Goal: Information Seeking & Learning: Learn about a topic

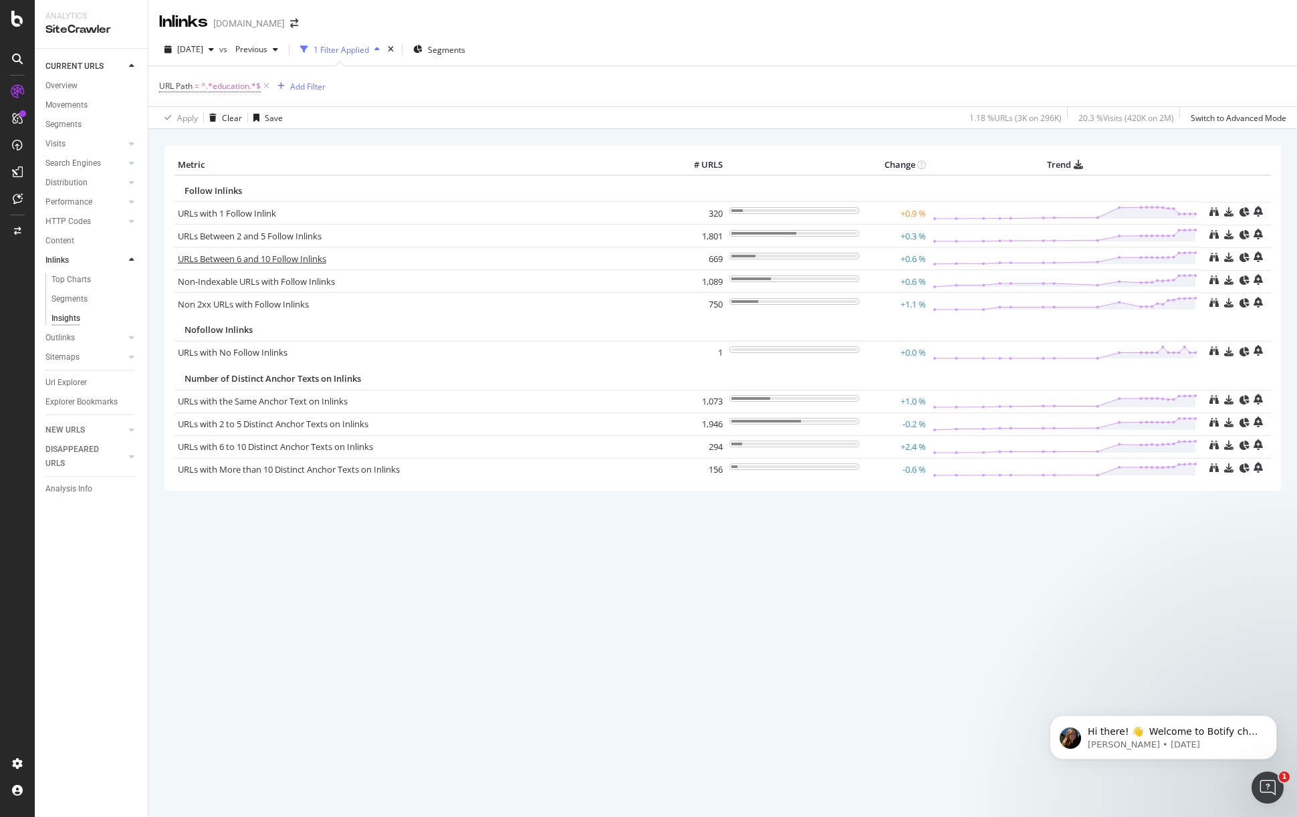
click at [301, 262] on link "URLs Between 6 and 10 Follow Inlinks" at bounding box center [252, 259] width 148 height 12
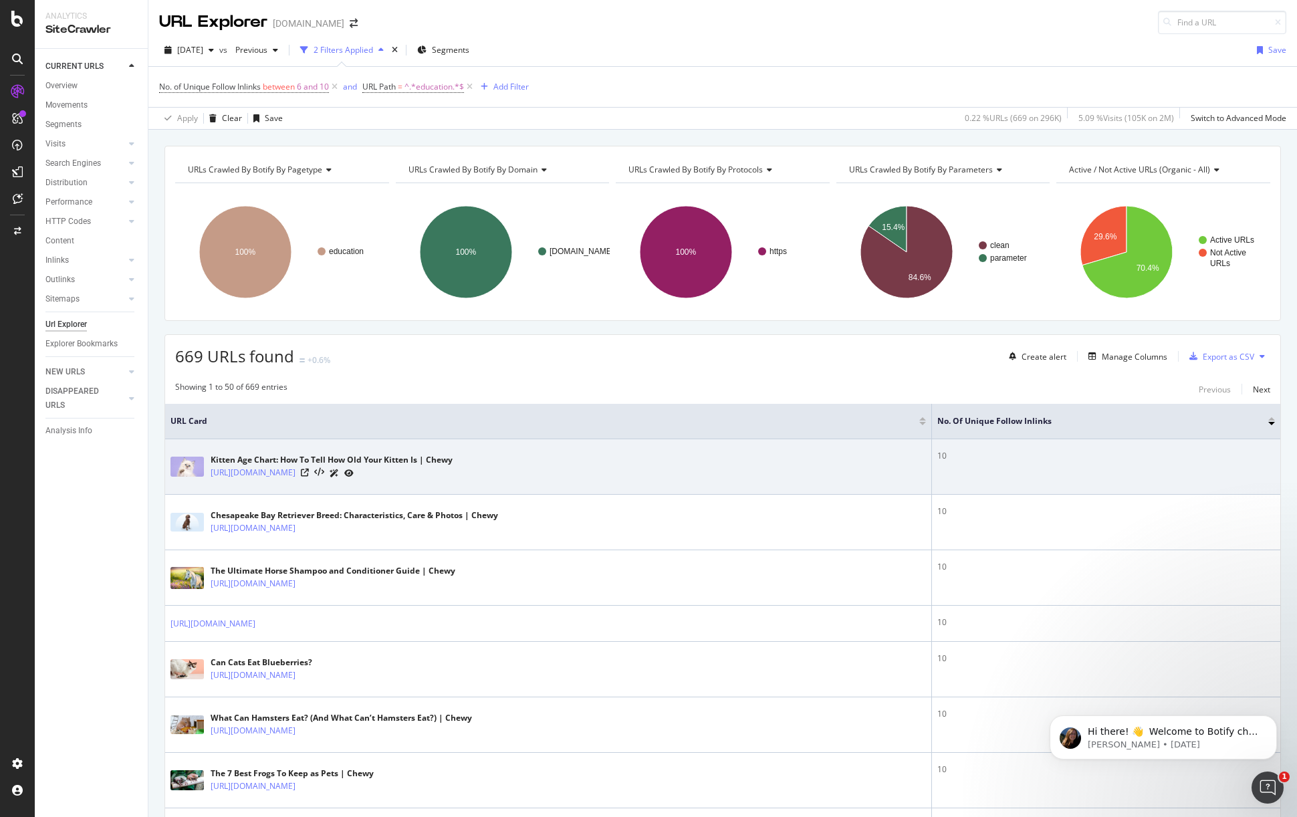
click at [944, 456] on div "10" at bounding box center [1106, 456] width 338 height 12
click at [945, 456] on div "10" at bounding box center [1106, 456] width 338 height 12
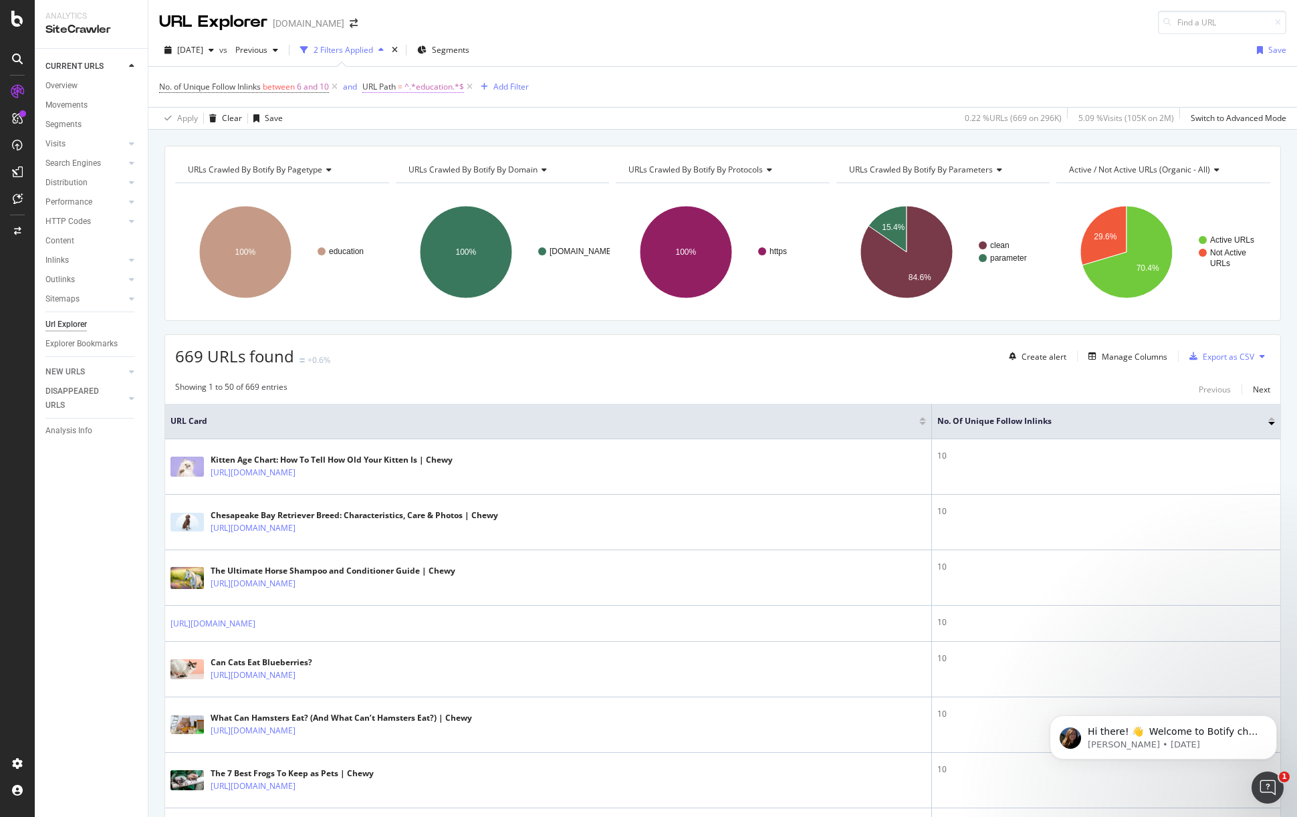
click at [422, 88] on span "^.*education.*$" at bounding box center [433, 87] width 59 height 19
click at [422, 117] on div "Contains" at bounding box center [450, 118] width 147 height 21
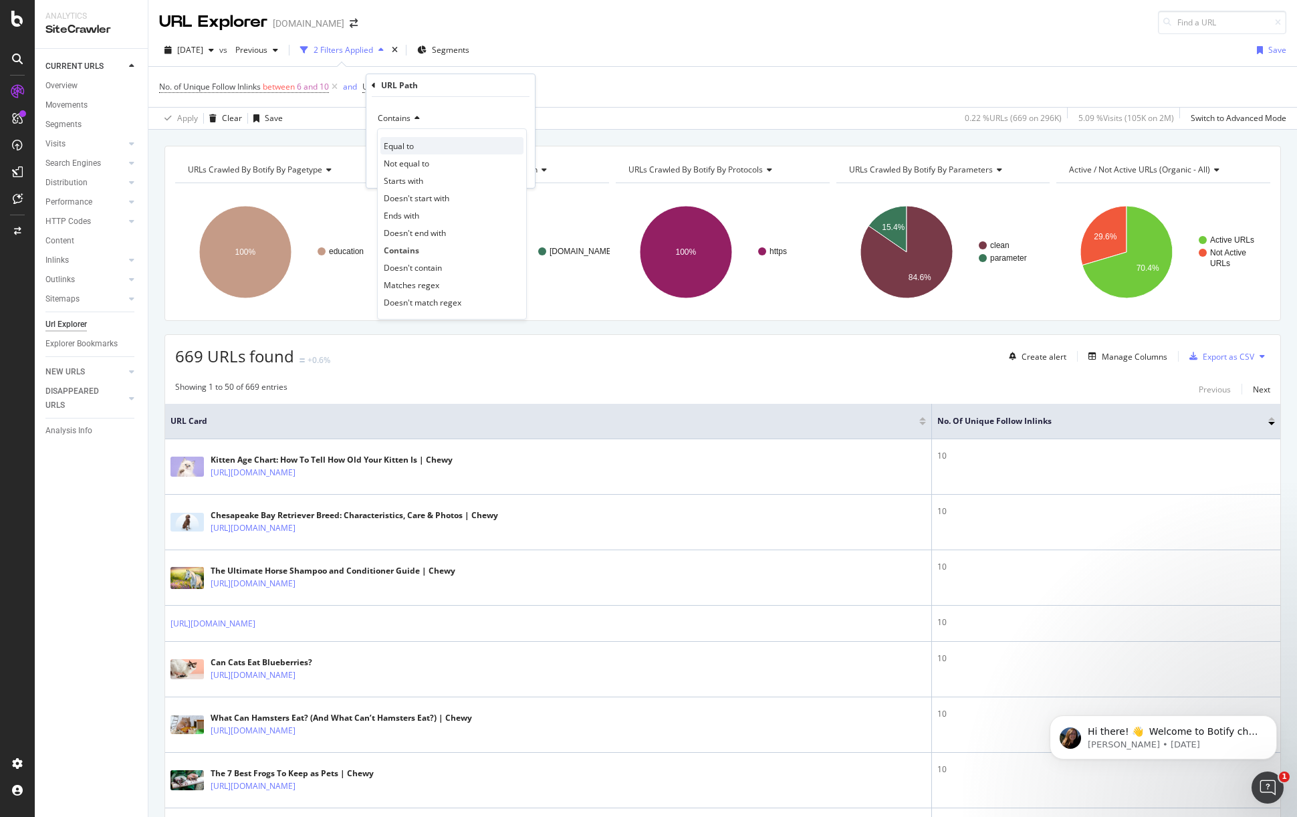
click at [403, 140] on span "Equal to" at bounding box center [399, 145] width 30 height 11
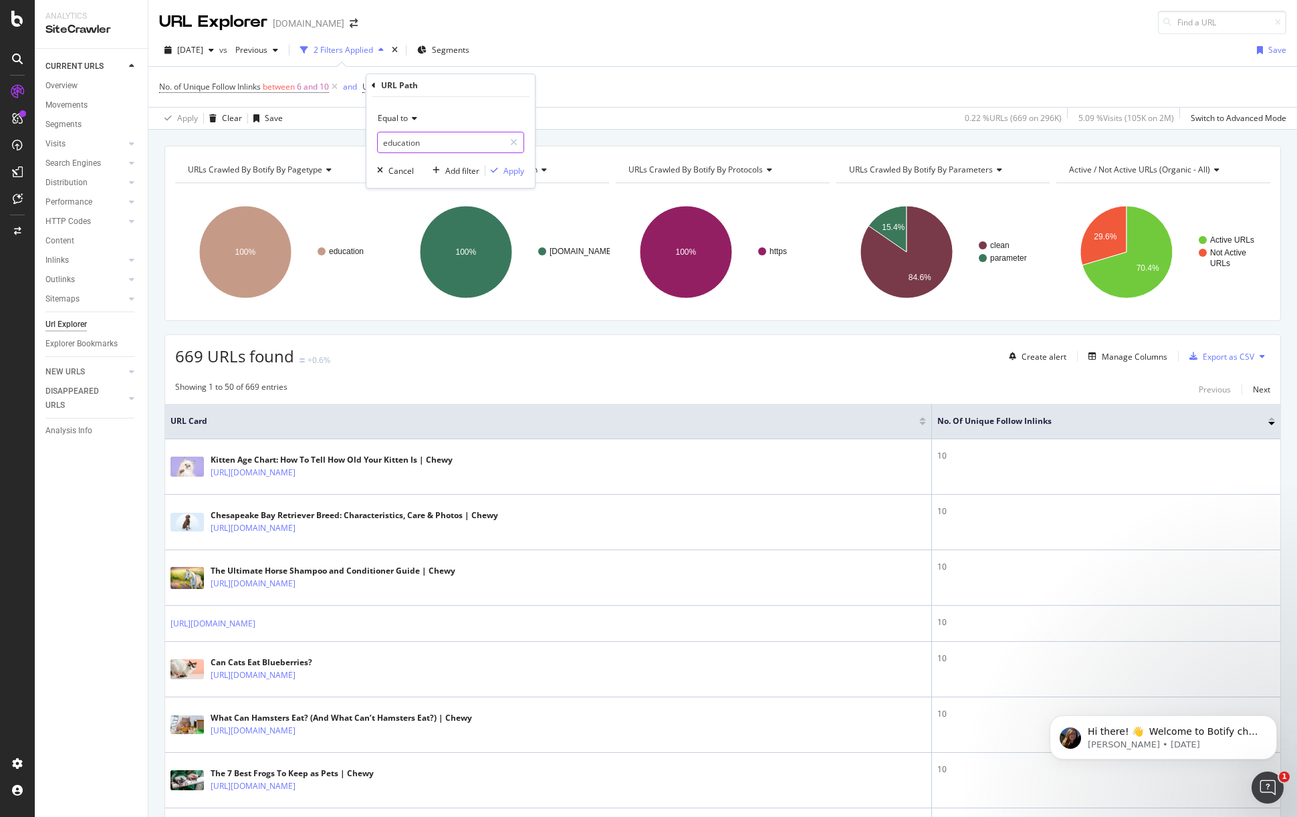
click at [414, 138] on input "education" at bounding box center [441, 142] width 126 height 21
paste input "[URL][DOMAIN_NAME]"
type input "[URL][DOMAIN_NAME]"
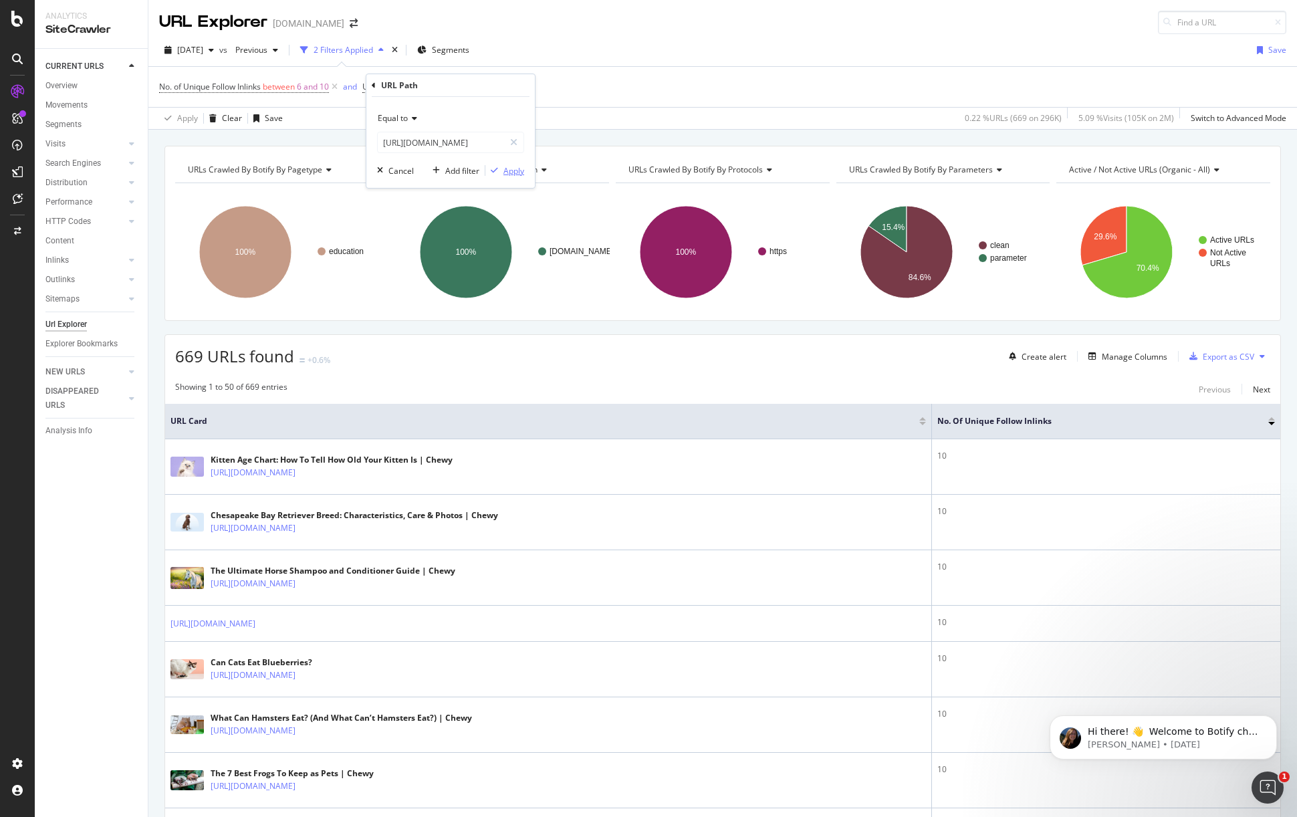
click at [509, 166] on div "Apply" at bounding box center [513, 170] width 21 height 11
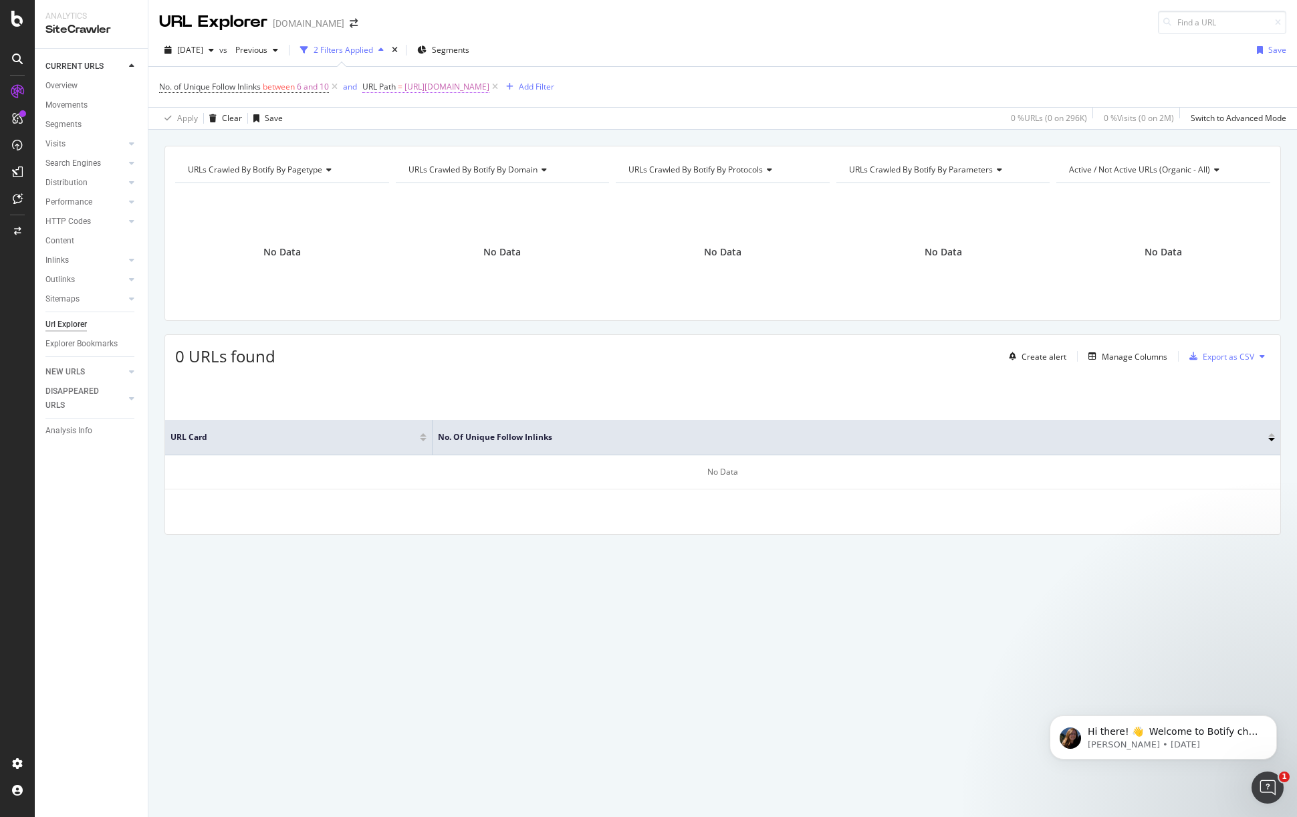
click at [489, 86] on span "[URL][DOMAIN_NAME]" at bounding box center [446, 87] width 85 height 19
drag, startPoint x: 473, startPoint y: 142, endPoint x: 333, endPoint y: 136, distance: 139.9
click at [333, 136] on body "Analytics SiteCrawler CURRENT URLS Overview Movements Segments Visits Analysis …" at bounding box center [648, 408] width 1297 height 817
click at [460, 132] on input "[URL][DOMAIN_NAME]" at bounding box center [441, 142] width 126 height 21
click at [478, 144] on input "[URL][DOMAIN_NAME]" at bounding box center [441, 142] width 126 height 21
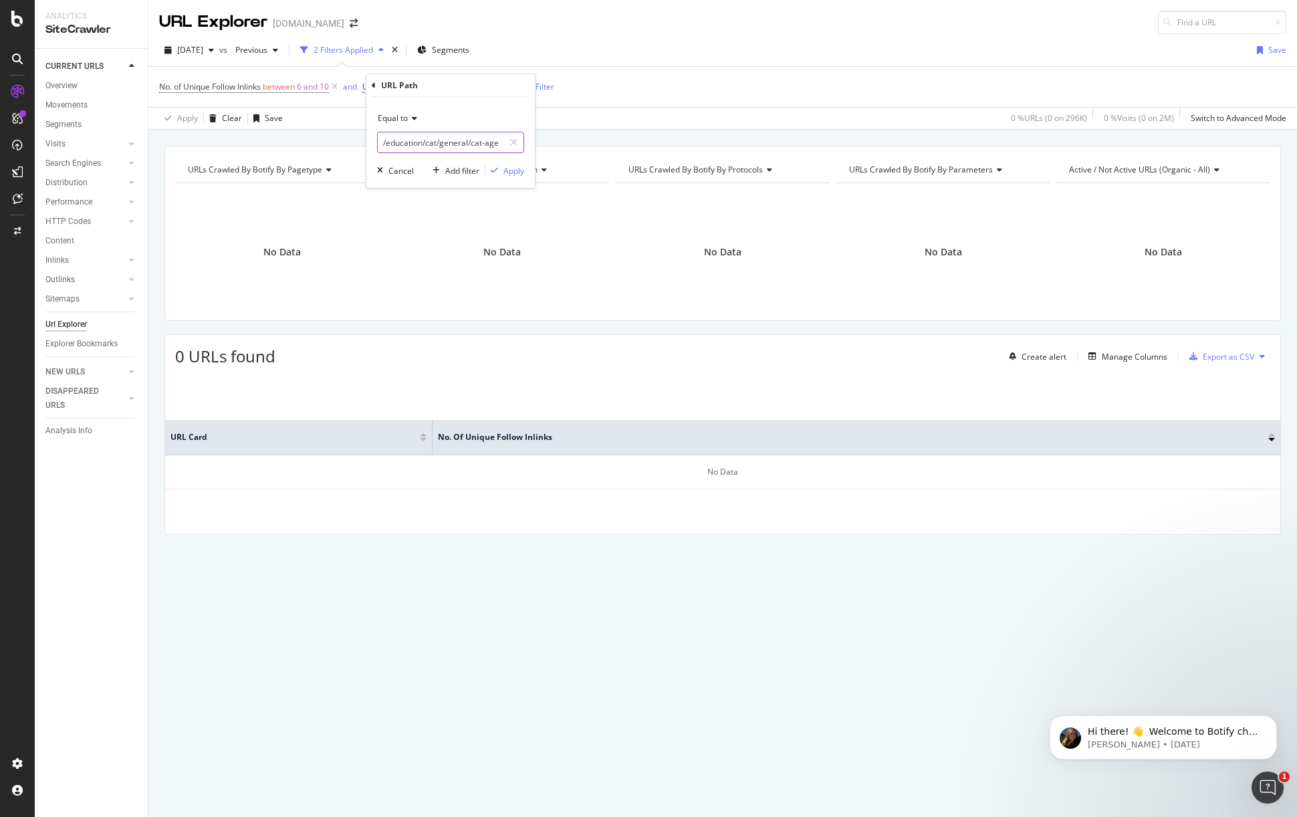
type input "/education/cat/general/cat-age-chart-in-human-years"
click at [422, 121] on div "Equal to" at bounding box center [450, 118] width 147 height 21
click at [427, 251] on div "Contains" at bounding box center [451, 249] width 143 height 17
click at [510, 170] on div "Apply" at bounding box center [513, 170] width 21 height 11
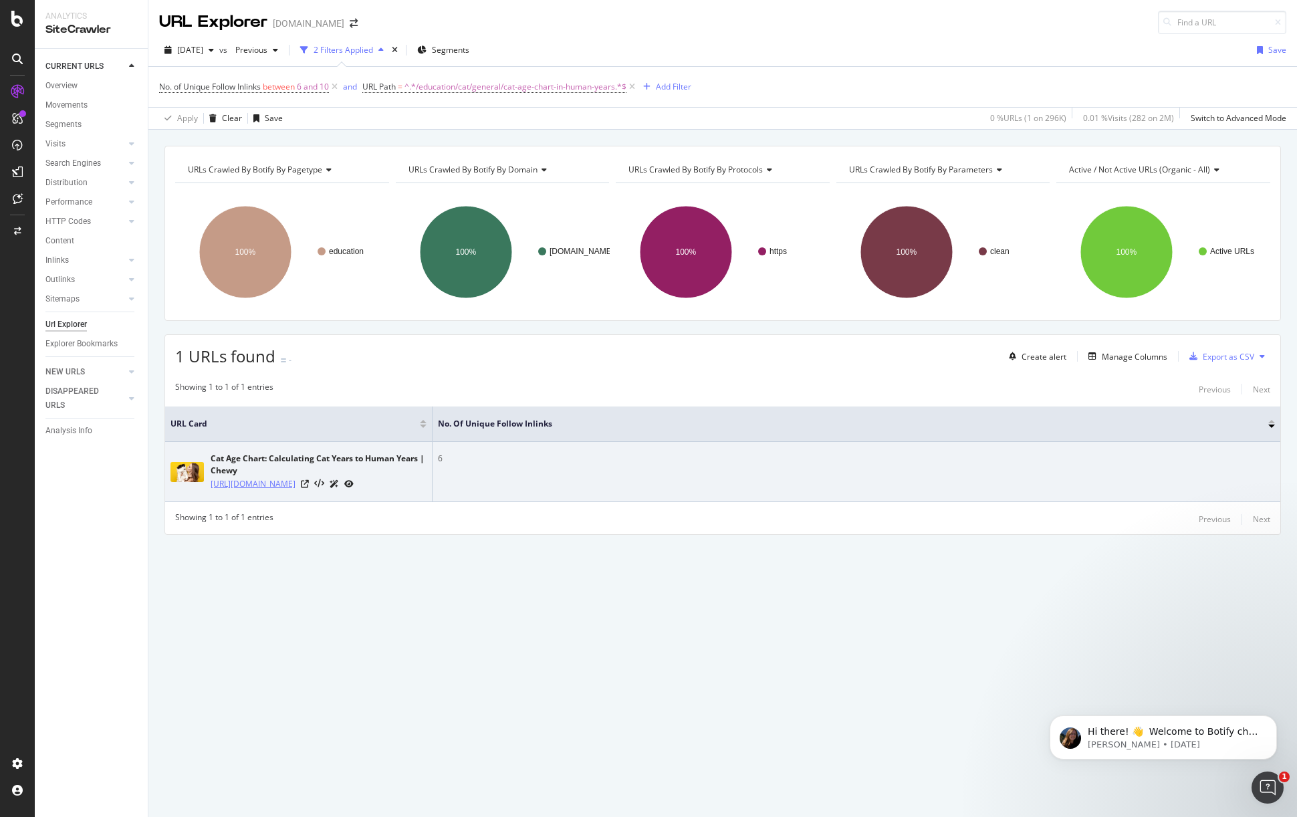
click at [261, 487] on link "[URL][DOMAIN_NAME]" at bounding box center [253, 483] width 85 height 13
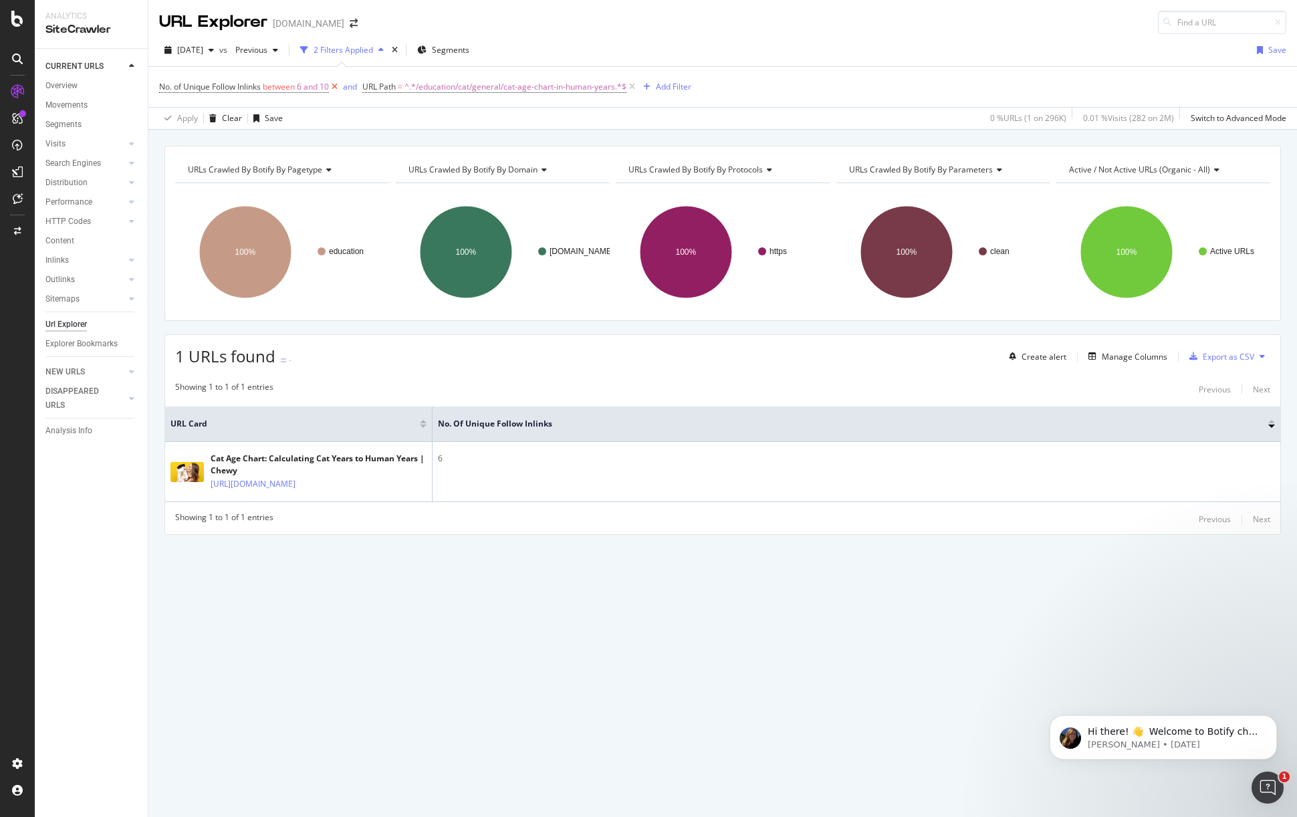
click at [338, 84] on icon at bounding box center [334, 86] width 11 height 13
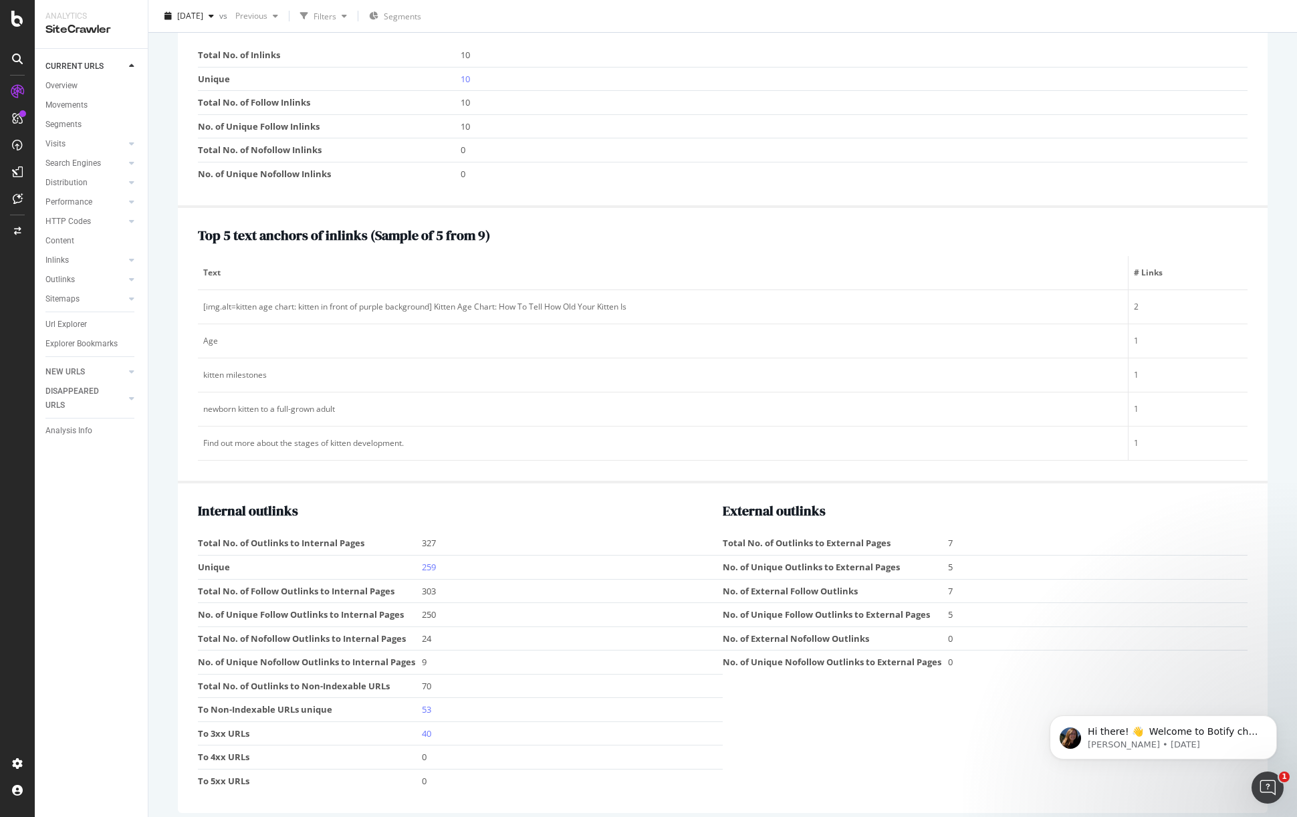
scroll to position [1575, 0]
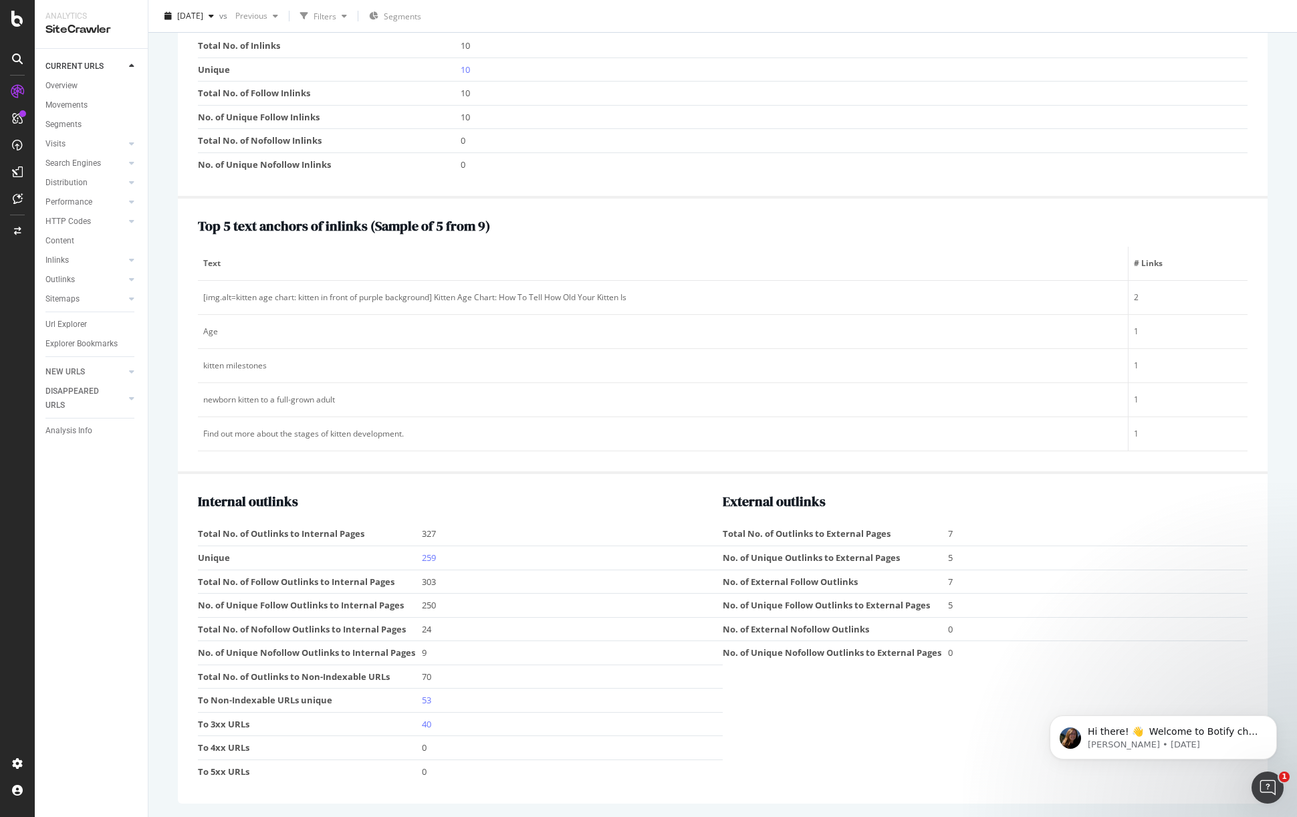
click at [425, 535] on td "327" at bounding box center [572, 533] width 301 height 23
drag, startPoint x: 430, startPoint y: 556, endPoint x: 497, endPoint y: 536, distance: 69.1
click at [497, 536] on tbody "Total No. of Outlinks to Internal Pages 327 Unique 259 Total No. of Follow Outl…" at bounding box center [460, 652] width 525 height 261
click at [494, 521] on div "Internal outlinks Total No. of Outlinks to Internal Pages 327 Unique 259 Total …" at bounding box center [460, 638] width 525 height 289
click at [422, 559] on link "259" at bounding box center [429, 557] width 14 height 12
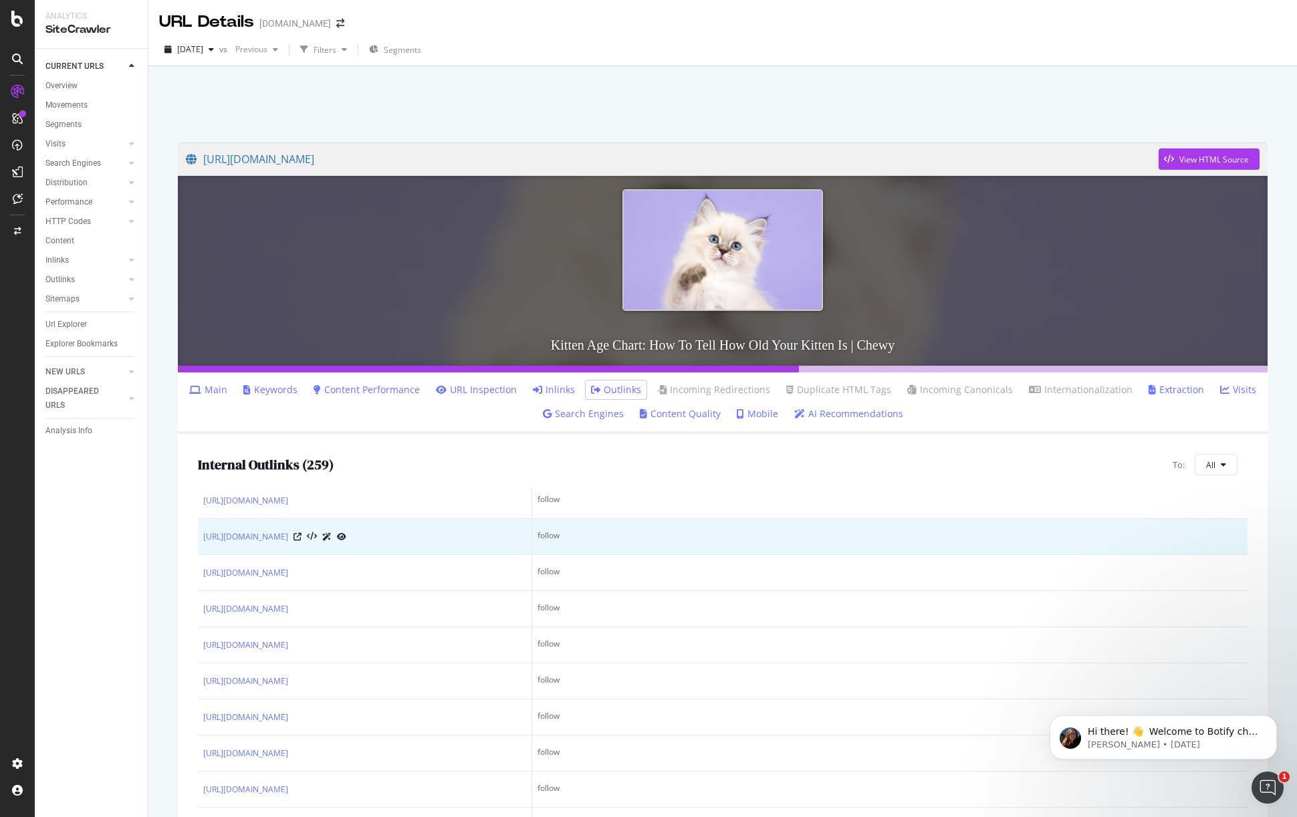
scroll to position [582, 0]
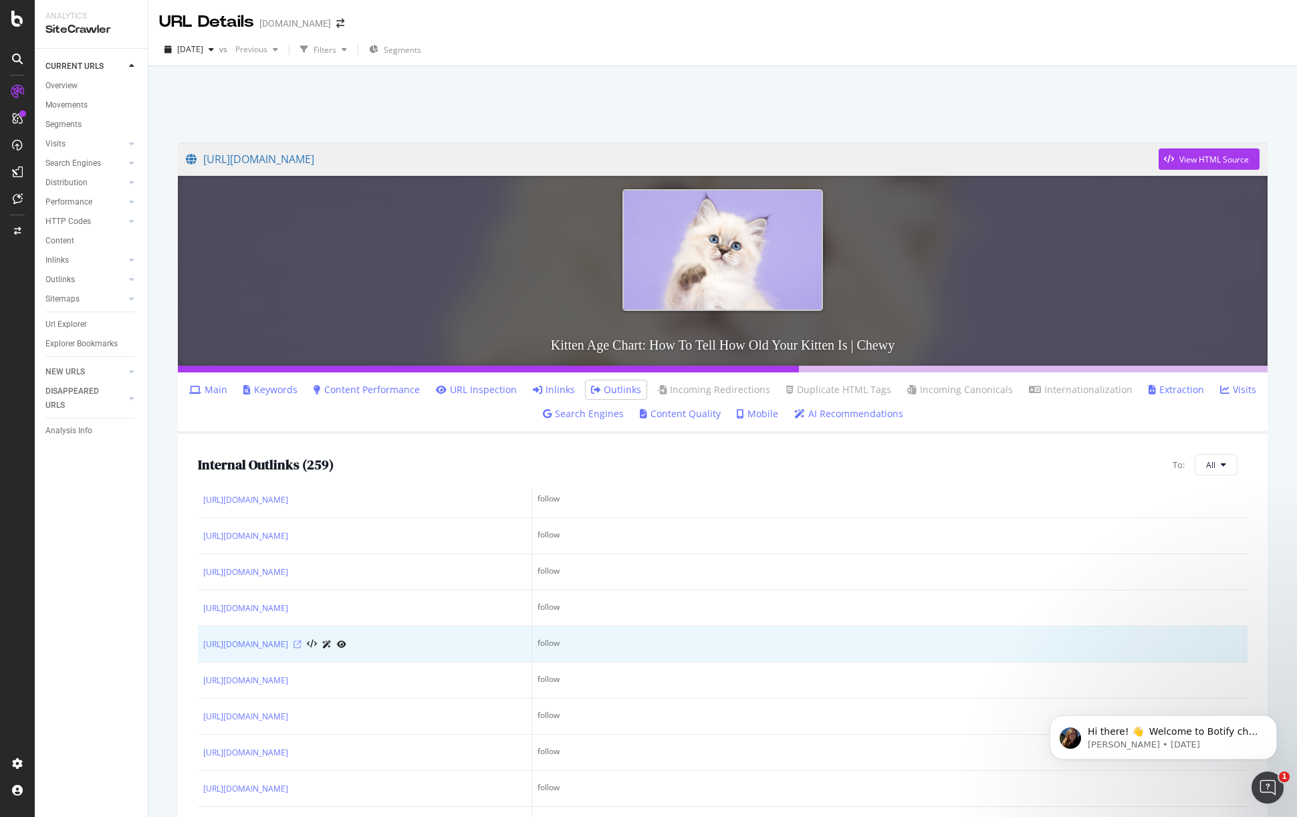
click at [301, 648] on icon at bounding box center [297, 644] width 8 height 8
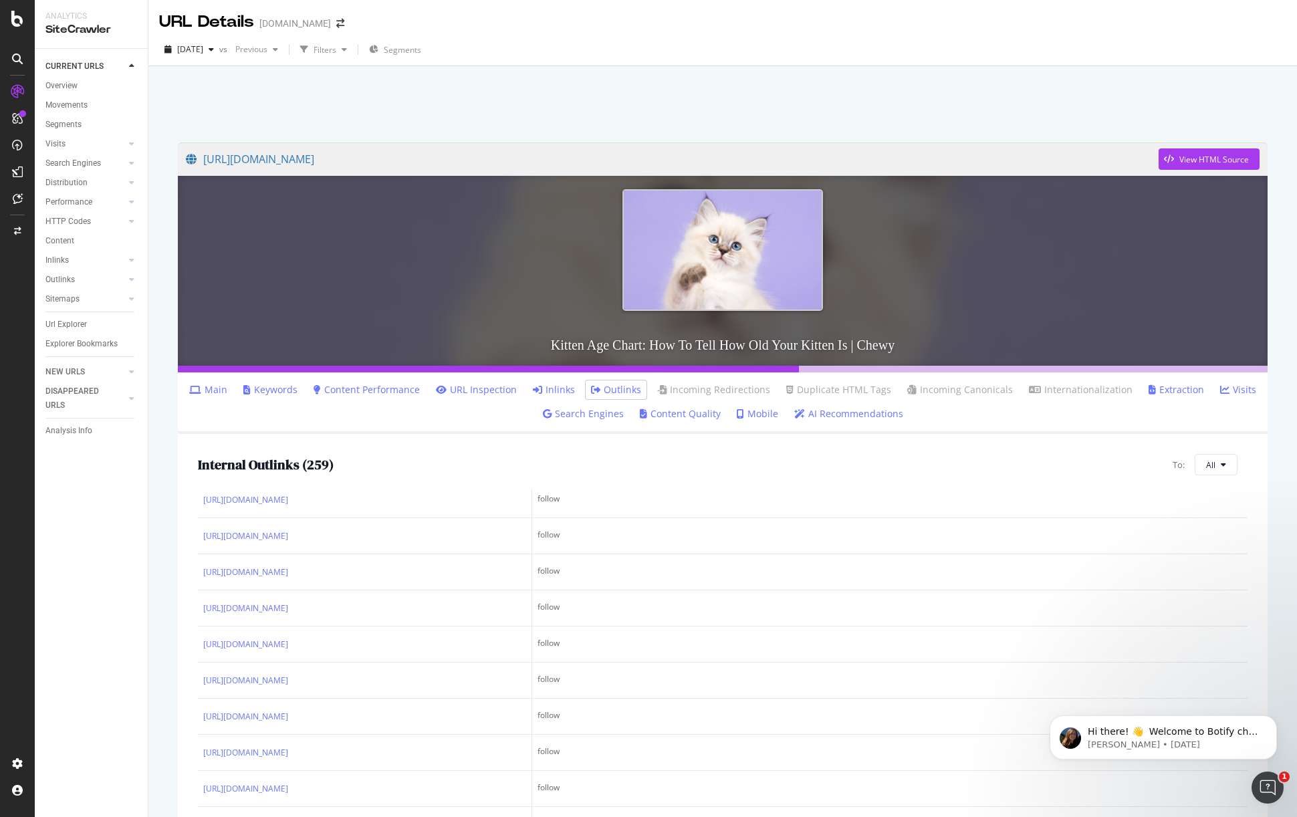
click at [550, 388] on link "Inlinks" at bounding box center [554, 389] width 42 height 13
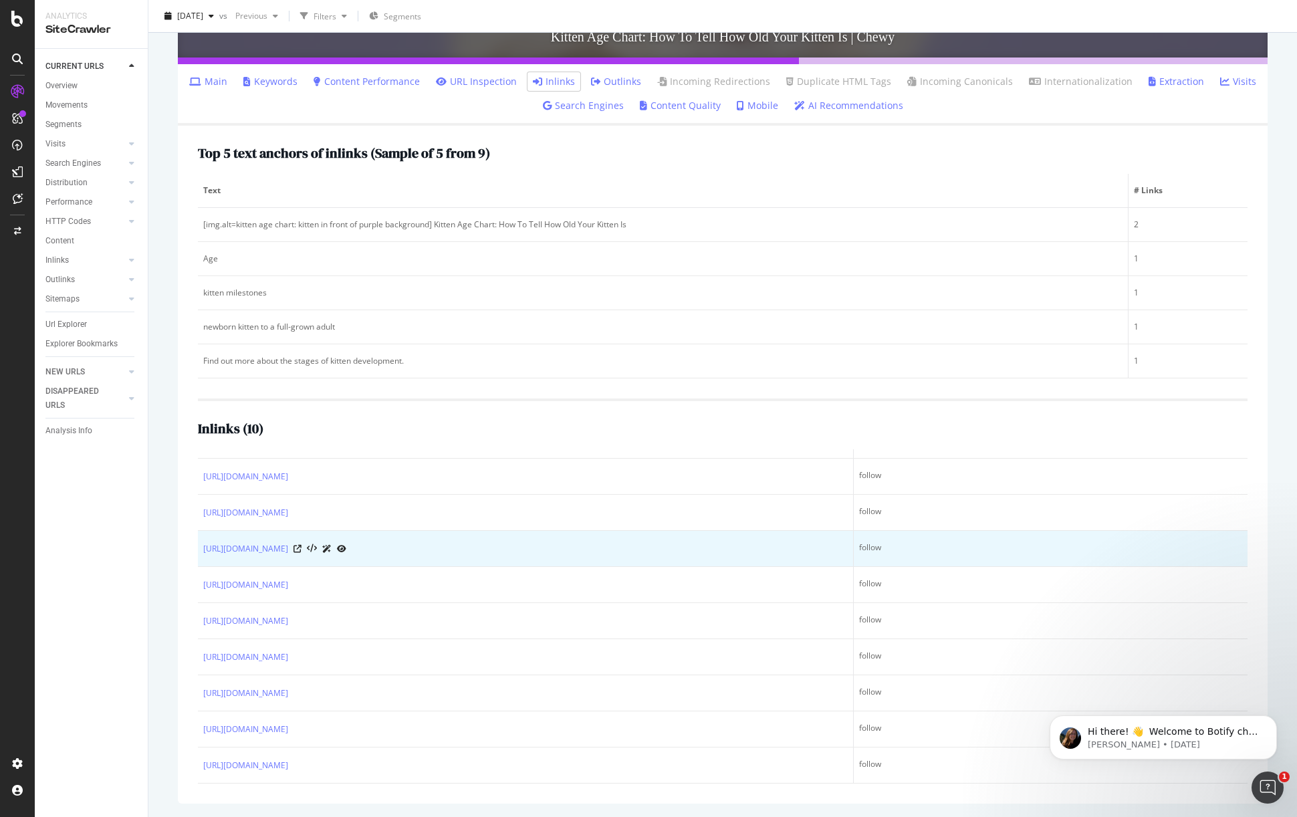
scroll to position [58, 0]
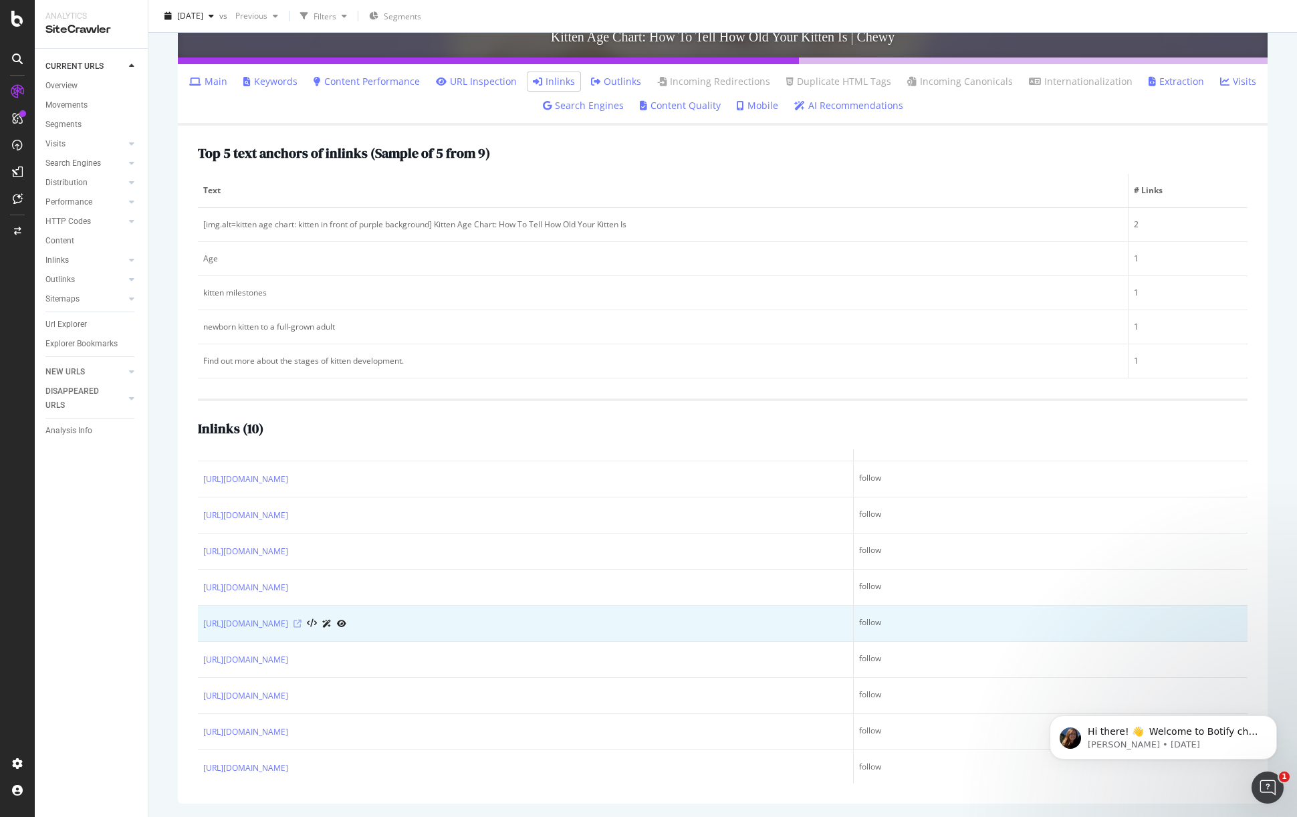
click at [301, 620] on icon at bounding box center [297, 624] width 8 height 8
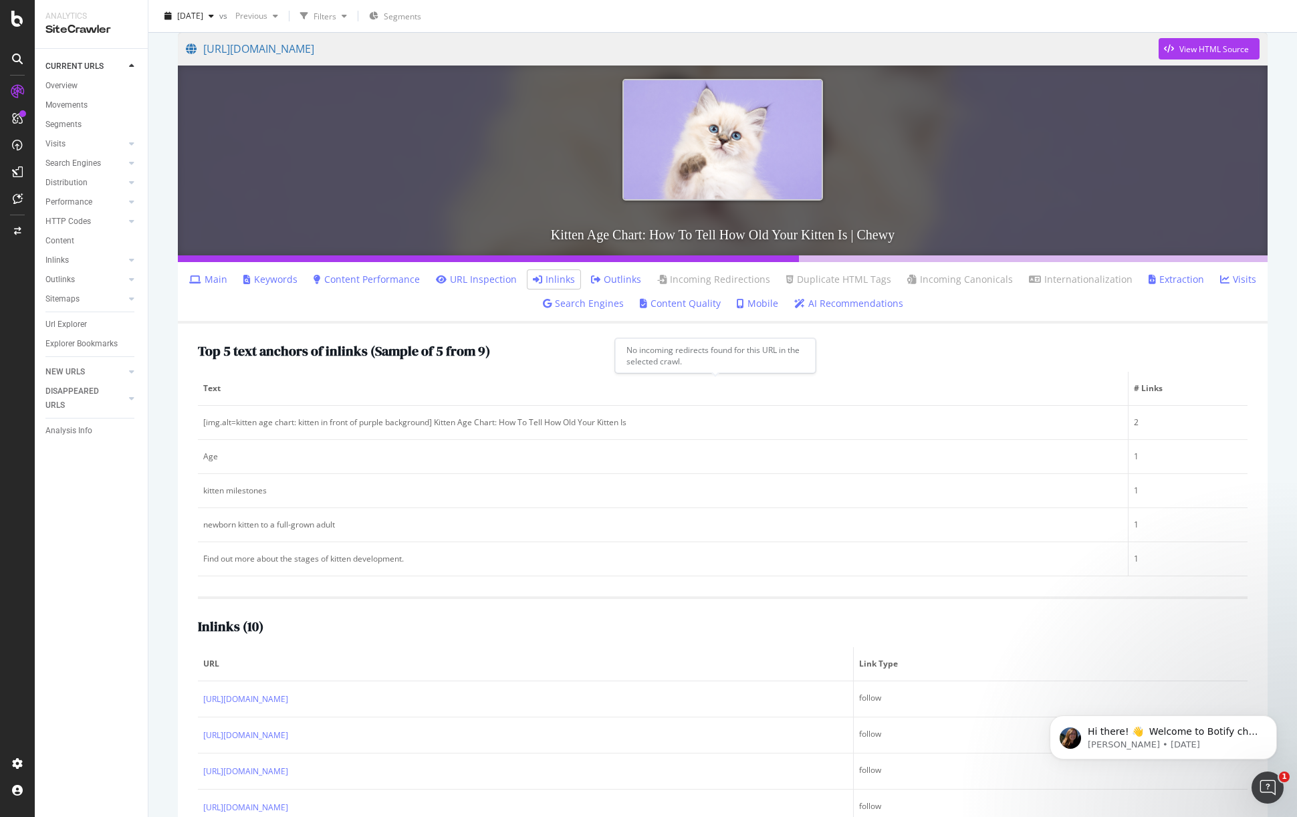
scroll to position [0, 0]
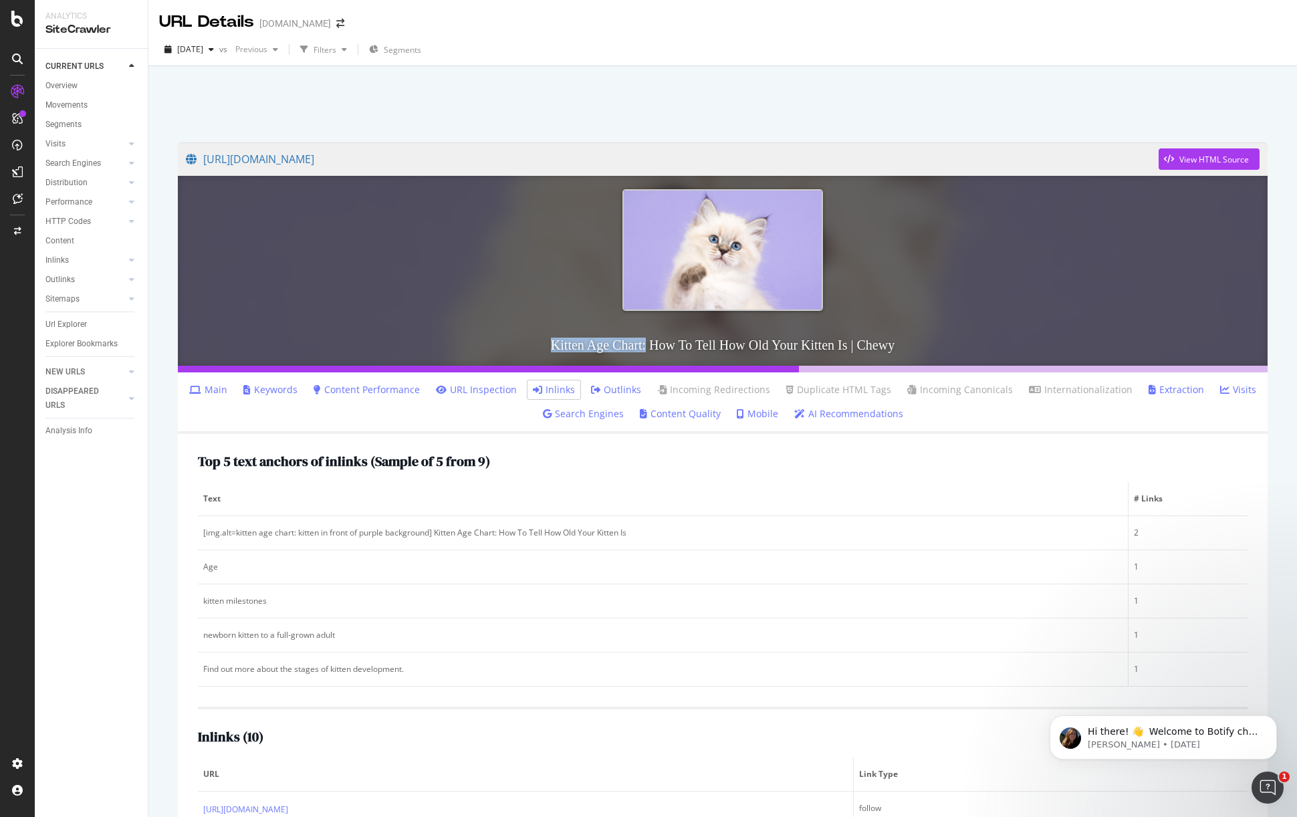
drag, startPoint x: 539, startPoint y: 345, endPoint x: 638, endPoint y: 340, distance: 99.7
click at [638, 340] on h3 "Kitten Age Chart: How To Tell How Old Your Kitten Is | Chewy" at bounding box center [722, 344] width 1089 height 41
click at [882, 156] on link "[URL][DOMAIN_NAME]" at bounding box center [672, 158] width 973 height 33
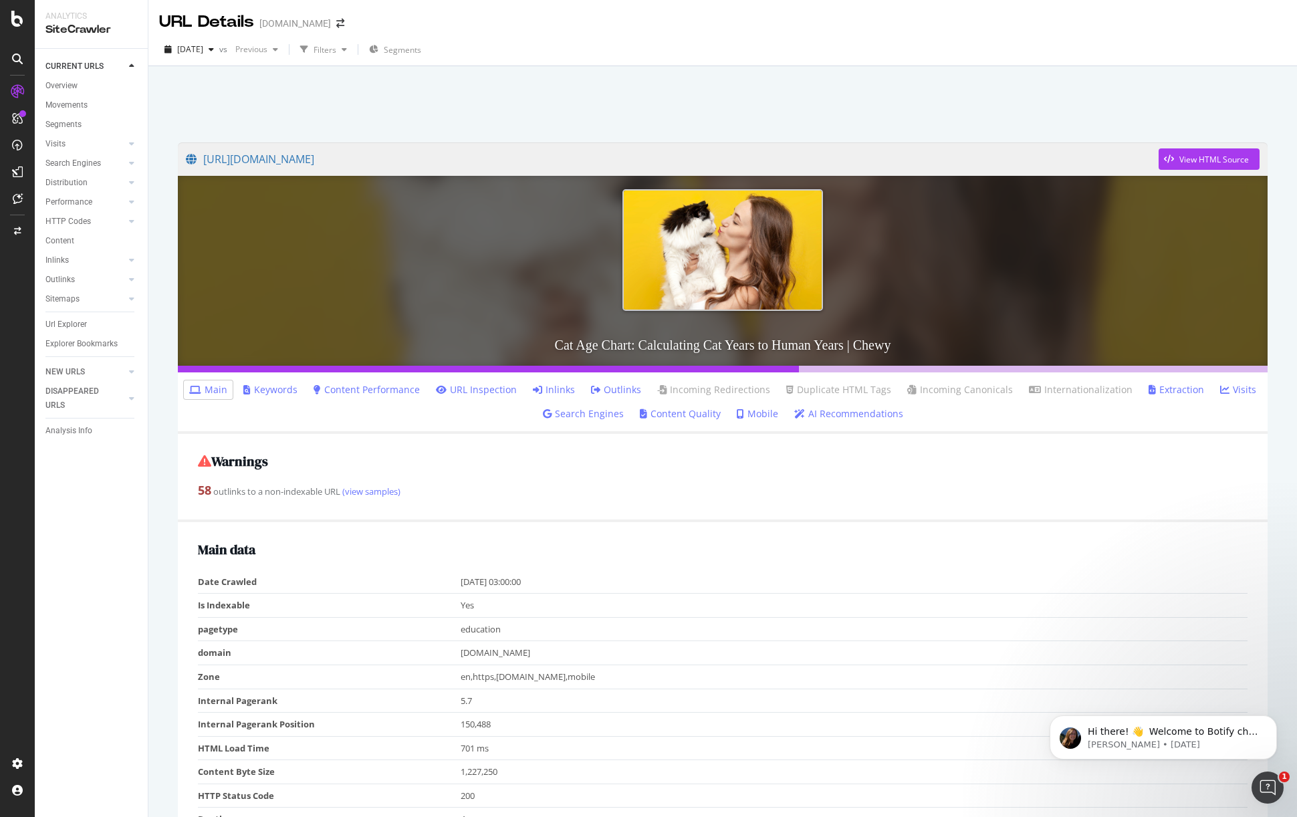
click at [574, 95] on div at bounding box center [722, 100] width 1116 height 57
